Goal: Task Accomplishment & Management: Use online tool/utility

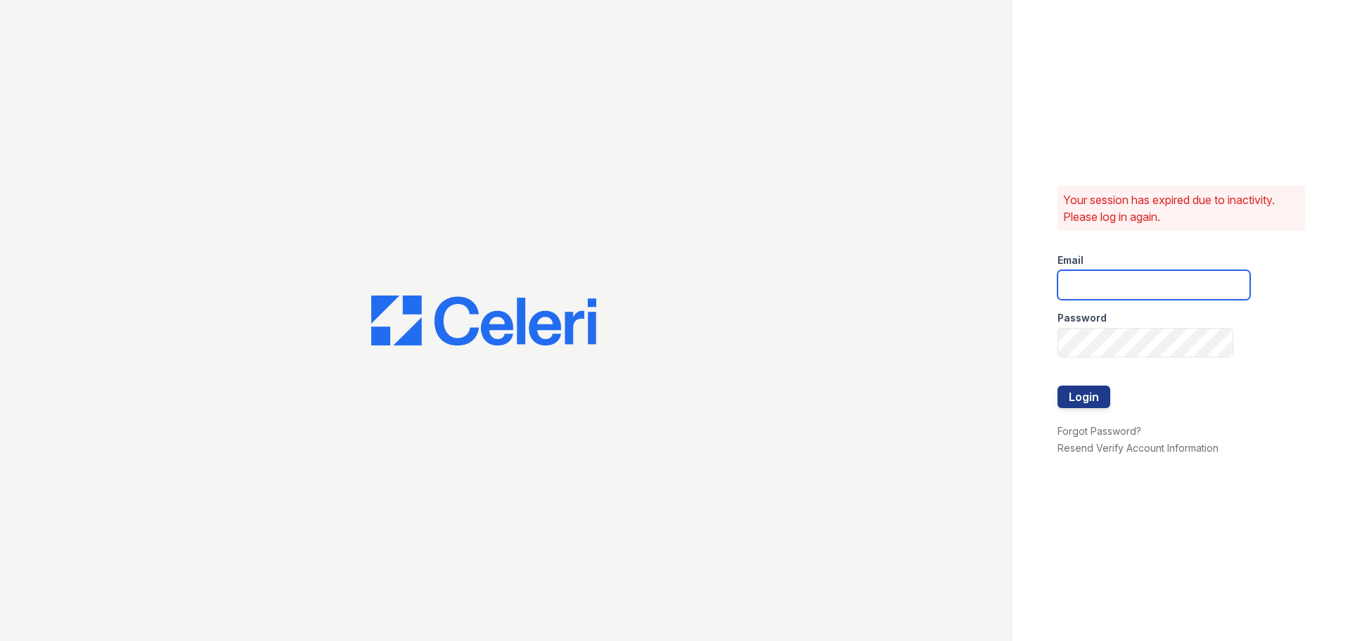
type input "[DOMAIN_NAME][EMAIL_ADDRESS][DOMAIN_NAME]"
click at [1082, 395] on button "Login" at bounding box center [1083, 396] width 53 height 22
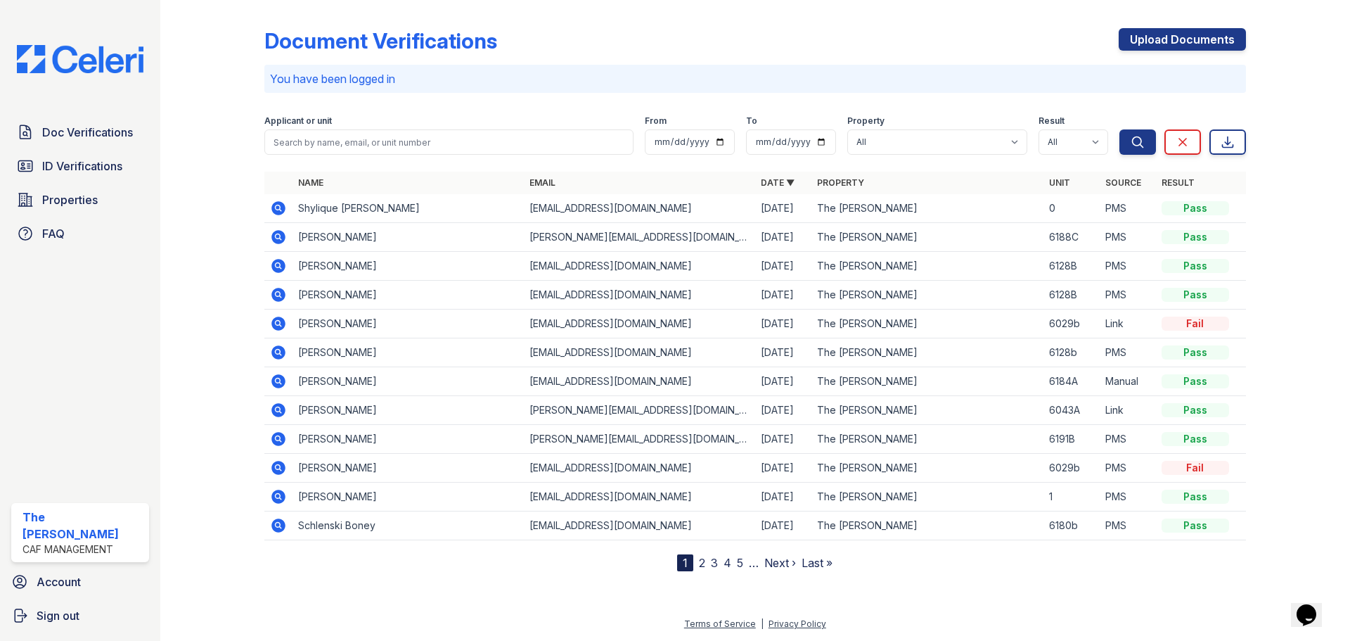
click at [277, 323] on icon at bounding box center [278, 323] width 4 height 4
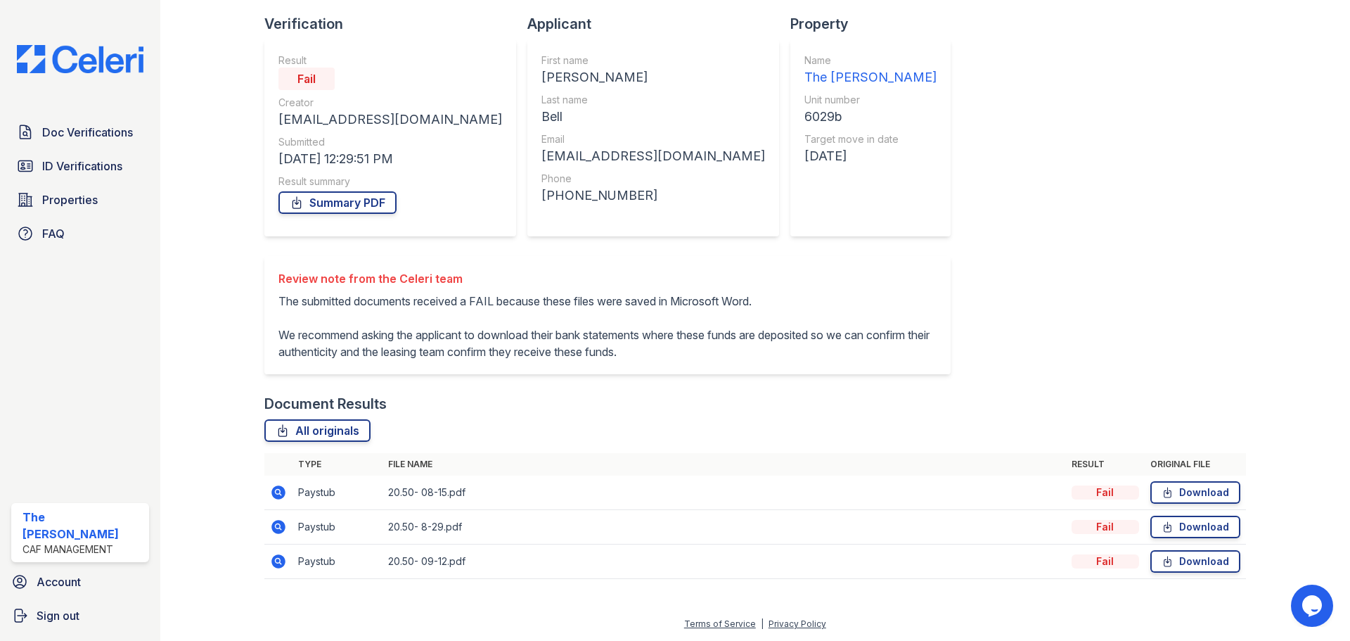
scroll to position [107, 0]
click at [277, 491] on icon at bounding box center [278, 491] width 4 height 4
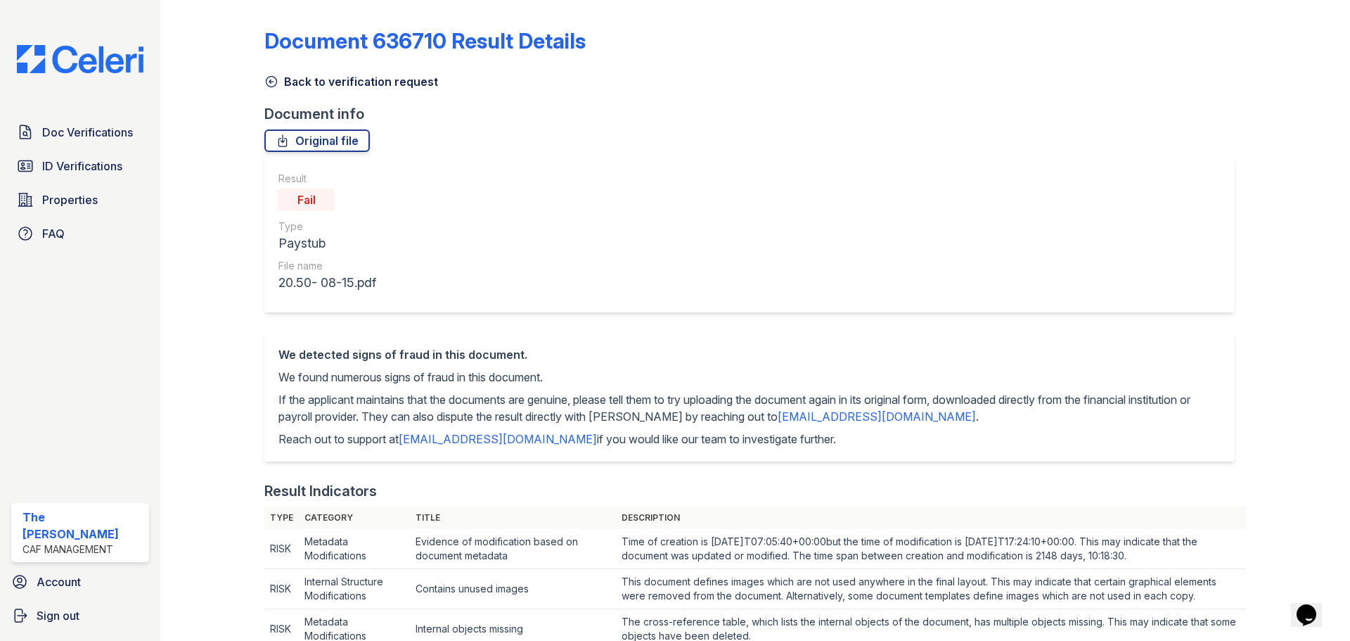
click at [332, 150] on link "Original file" at bounding box center [316, 140] width 105 height 22
click at [333, 146] on link "Original file" at bounding box center [316, 140] width 105 height 22
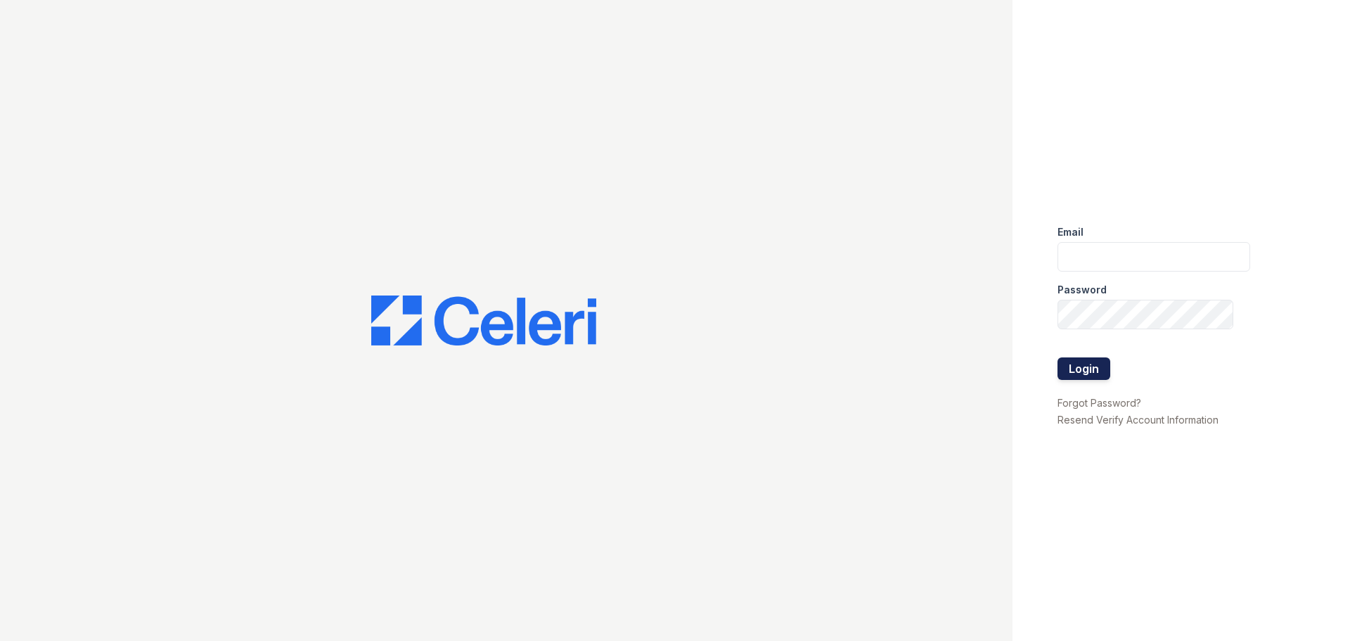
type input "[DOMAIN_NAME][EMAIL_ADDRESS][DOMAIN_NAME]"
click at [1099, 365] on button "Login" at bounding box center [1083, 368] width 53 height 22
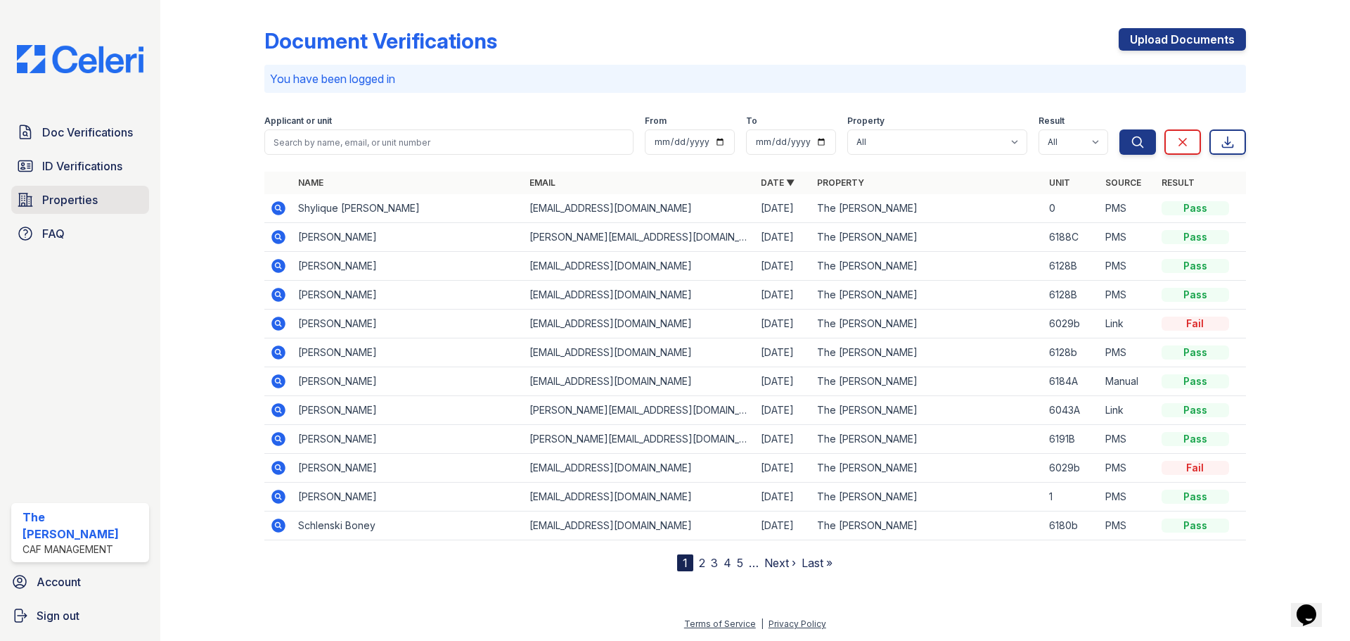
click at [83, 198] on span "Properties" at bounding box center [70, 199] width 56 height 17
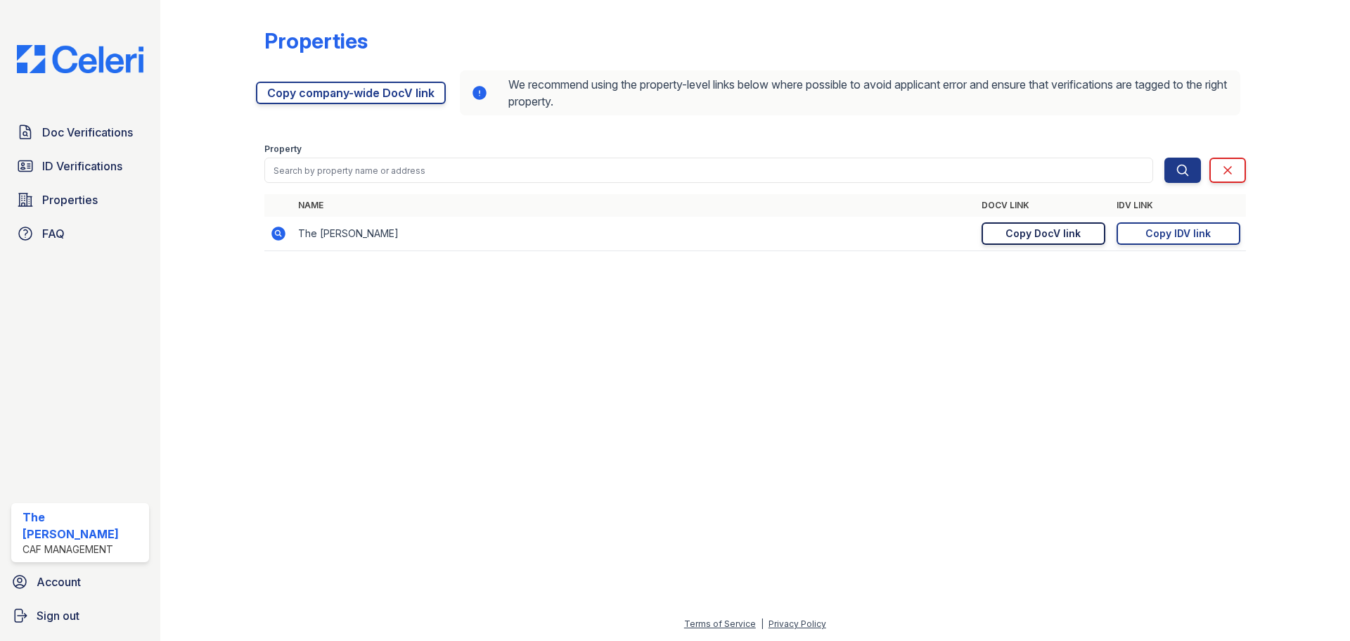
click at [1062, 235] on div "Copy DocV link" at bounding box center [1042, 233] width 75 height 14
click at [1036, 238] on div "Copy DocV link" at bounding box center [1042, 233] width 75 height 14
